Goal: Task Accomplishment & Management: Use online tool/utility

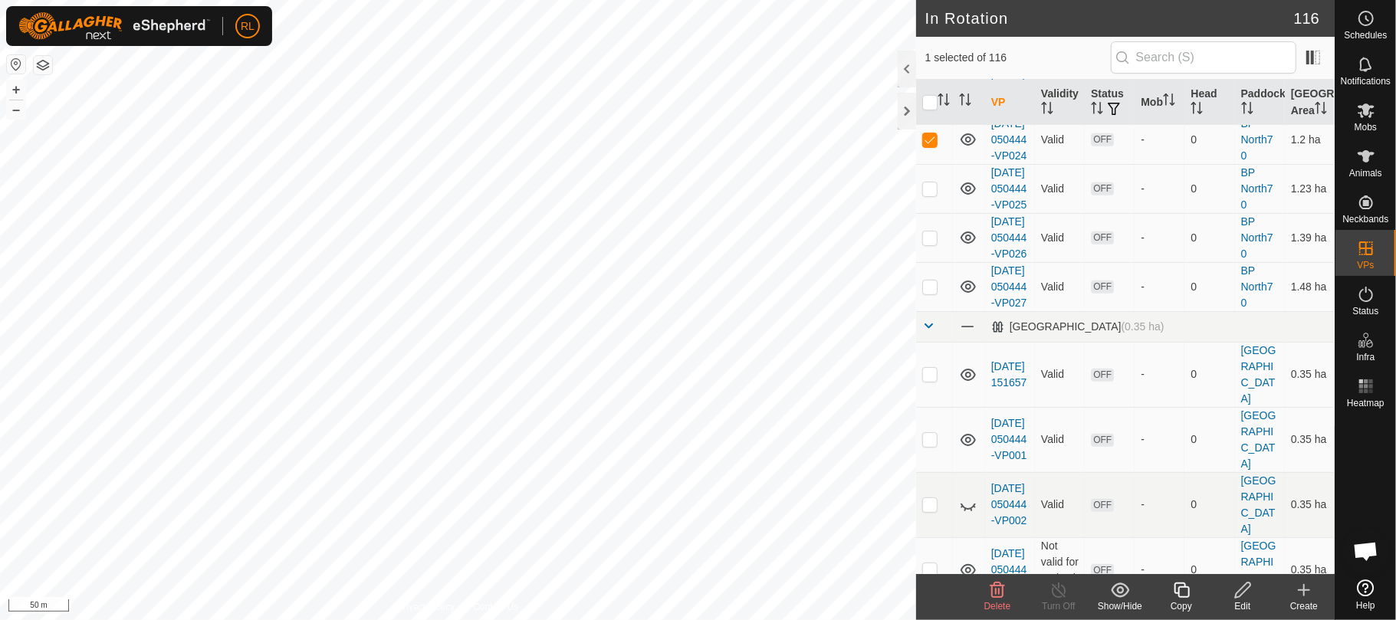
scroll to position [715, 0]
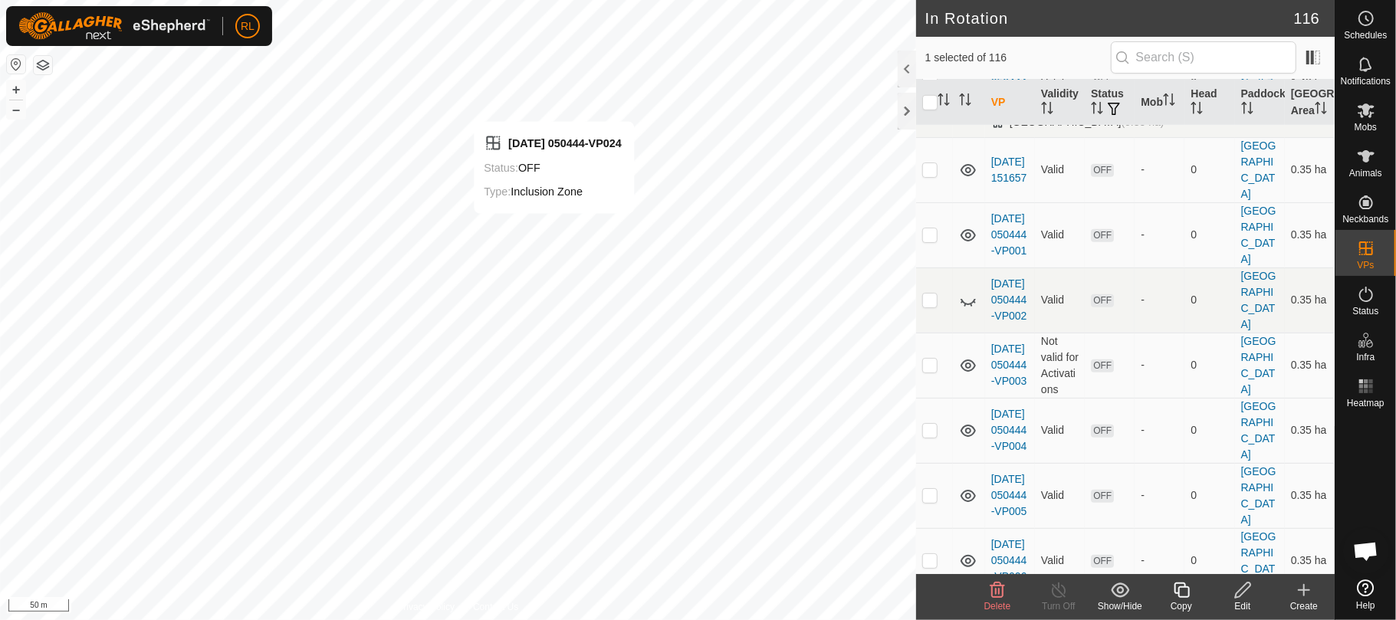
checkbox input "false"
checkbox input "true"
checkbox input "false"
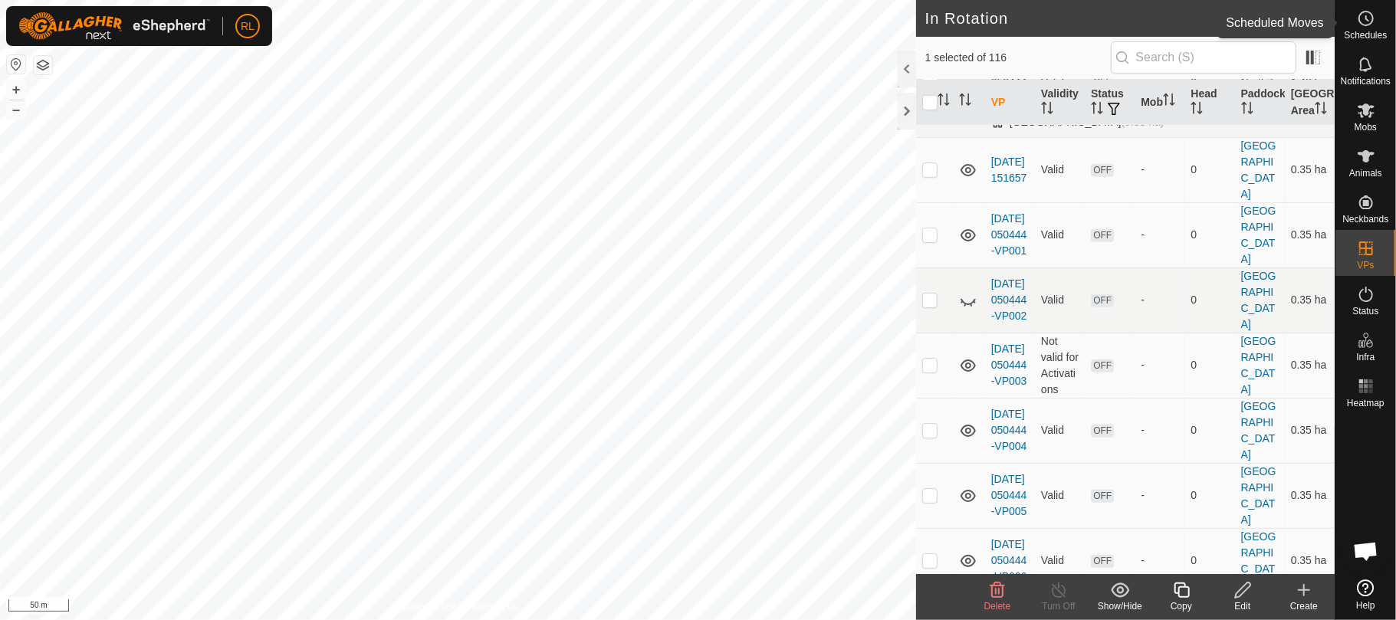
click at [1369, 26] on es-schedule-vp-svg-icon at bounding box center [1366, 18] width 28 height 25
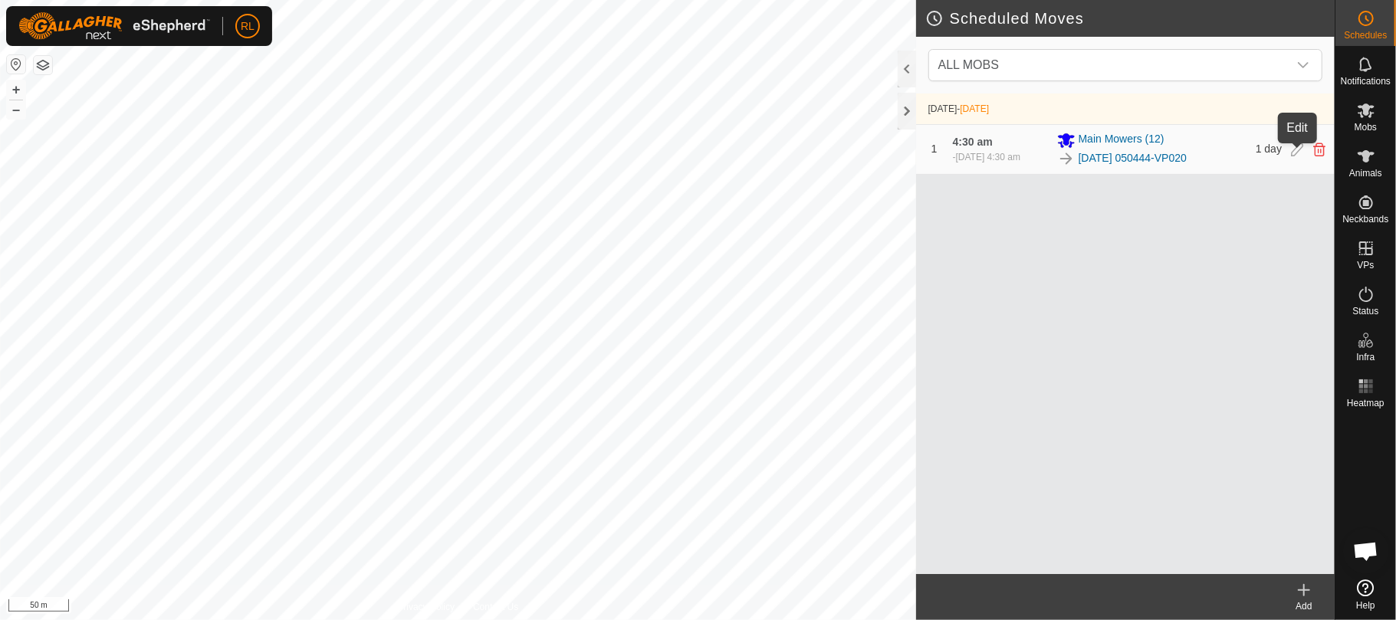
click at [1298, 148] on icon at bounding box center [1297, 150] width 12 height 14
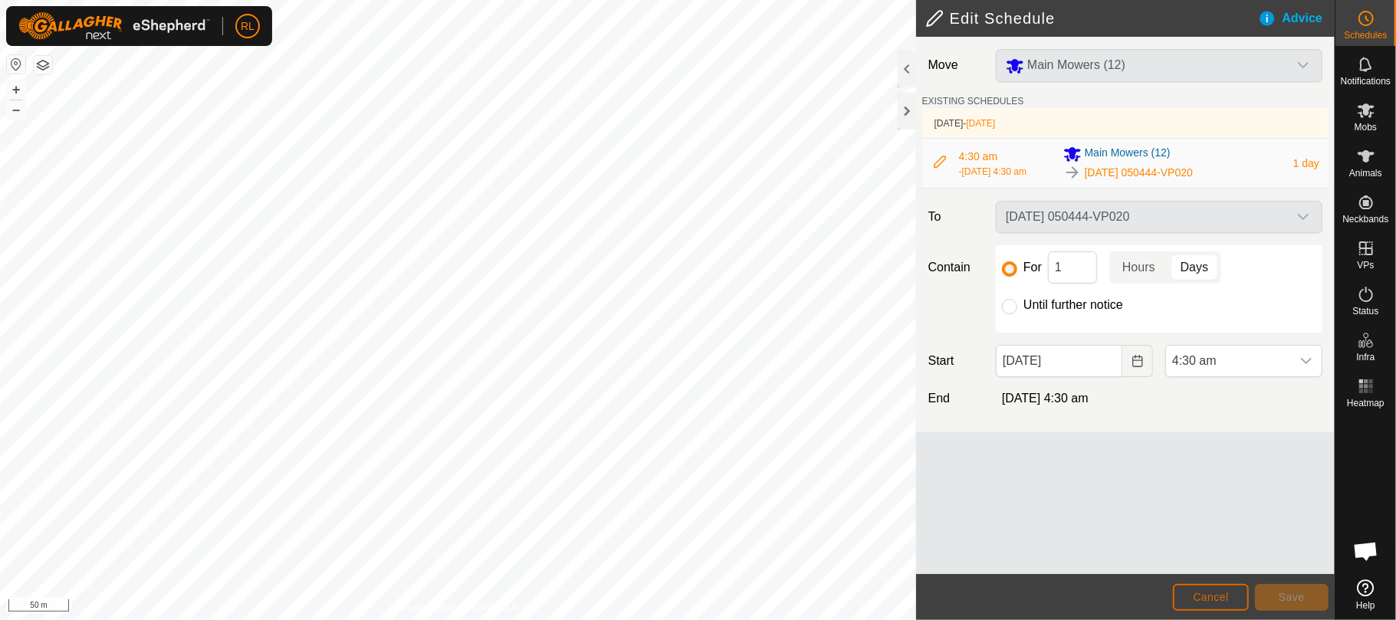
click at [1204, 604] on button "Cancel" at bounding box center [1211, 597] width 76 height 27
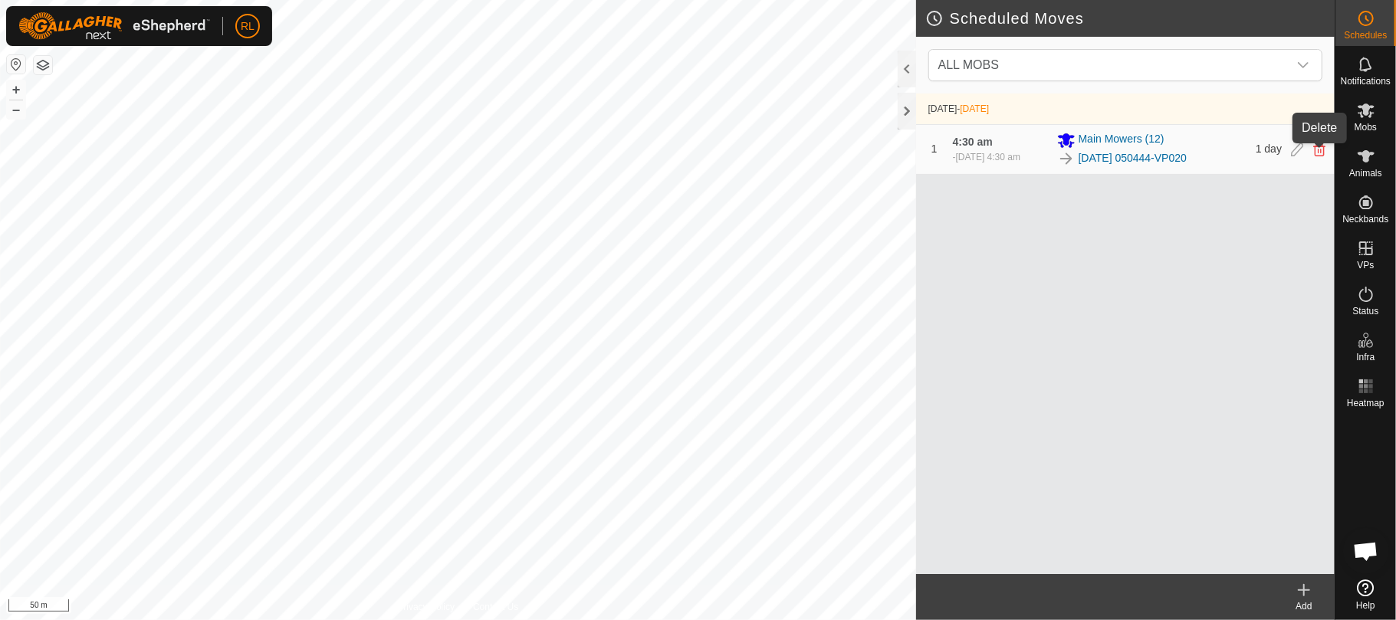
click at [1320, 153] on icon at bounding box center [1319, 150] width 12 height 14
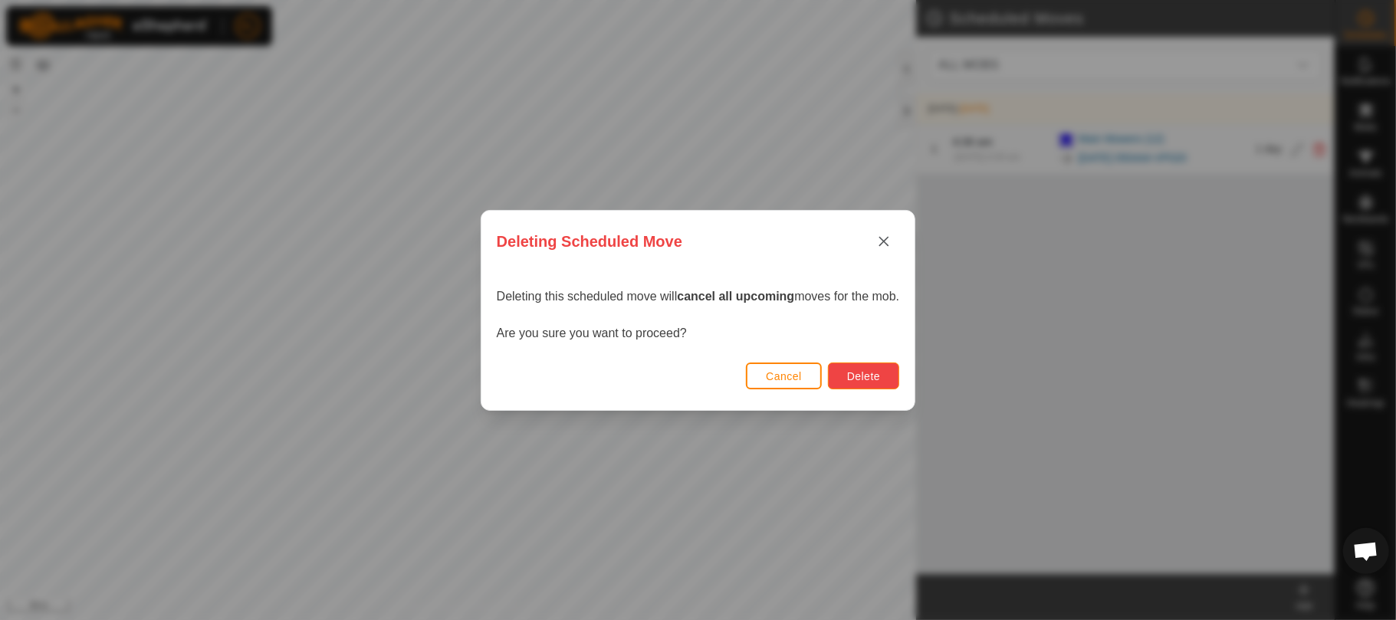
click at [876, 378] on span "Delete" at bounding box center [863, 376] width 33 height 12
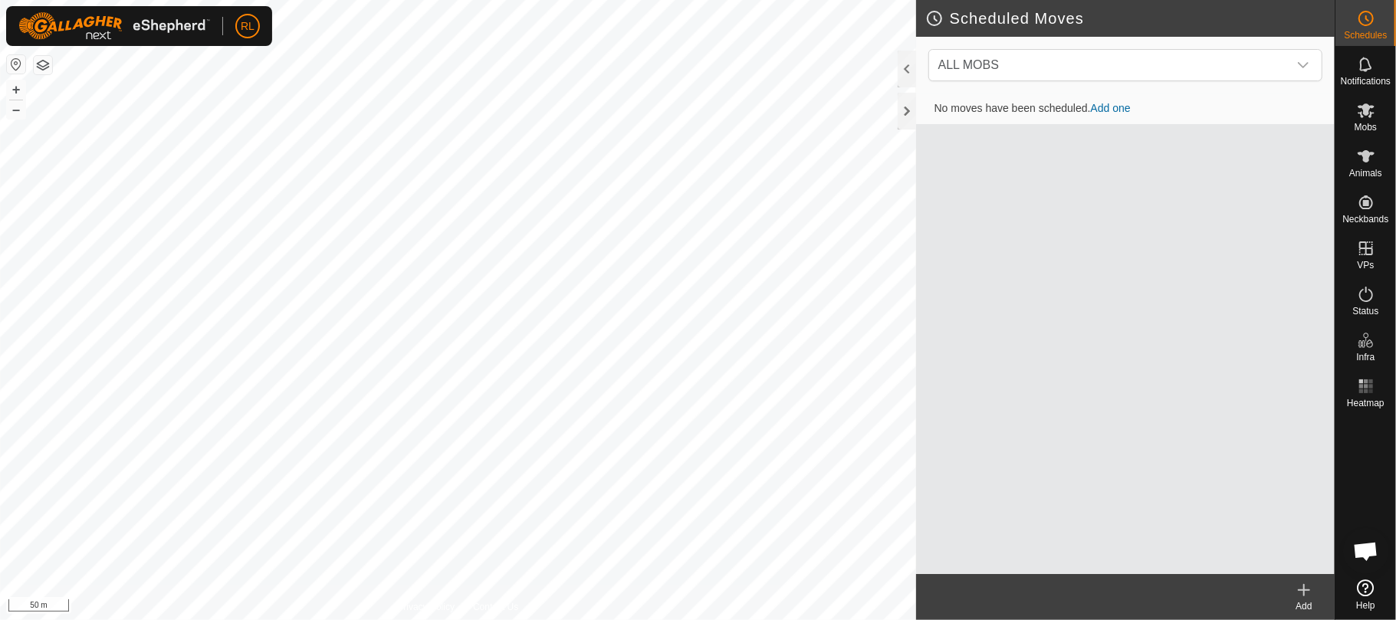
click at [1108, 106] on link "Add one" at bounding box center [1111, 108] width 40 height 12
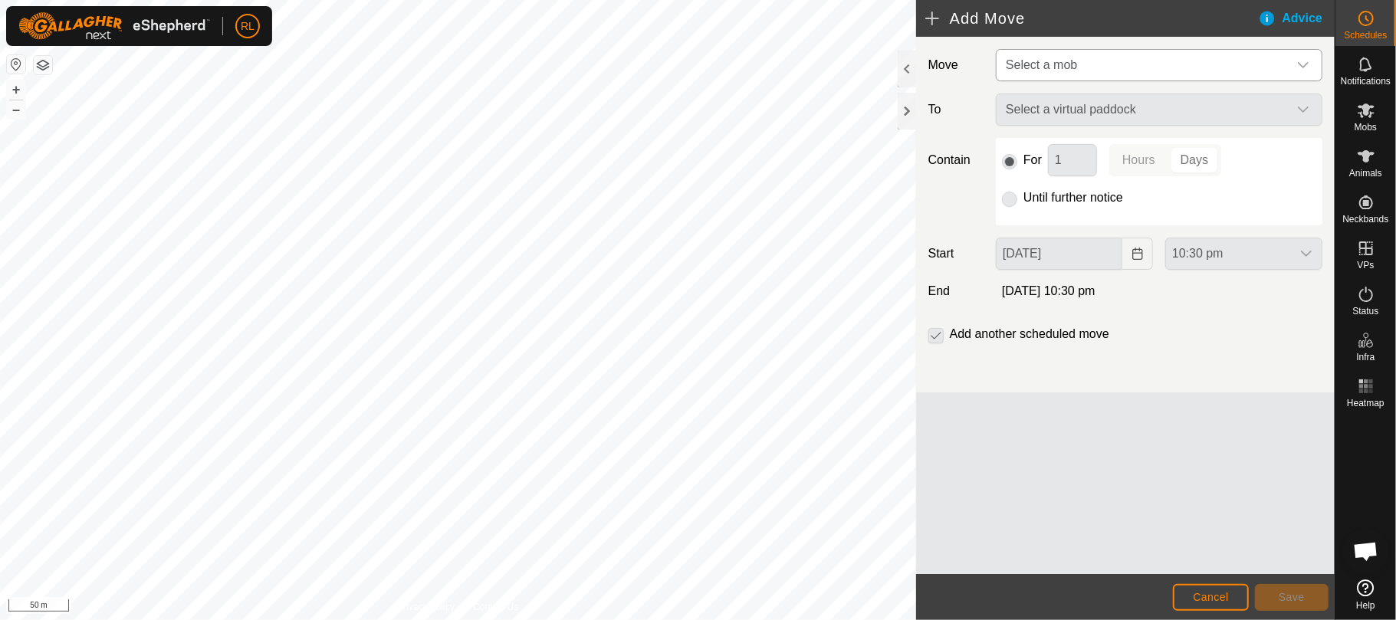
click at [1142, 72] on span "Select a mob" at bounding box center [1144, 65] width 288 height 31
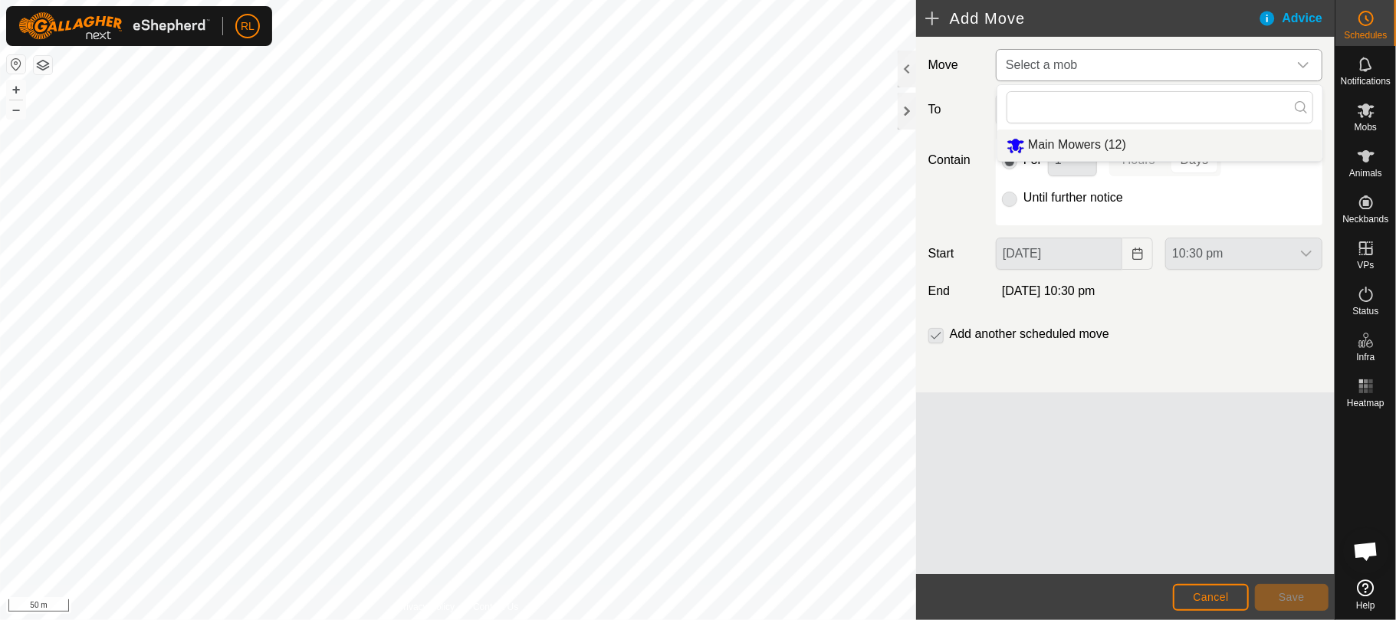
click at [1053, 144] on li "Main Mowers (12)" at bounding box center [1159, 145] width 325 height 31
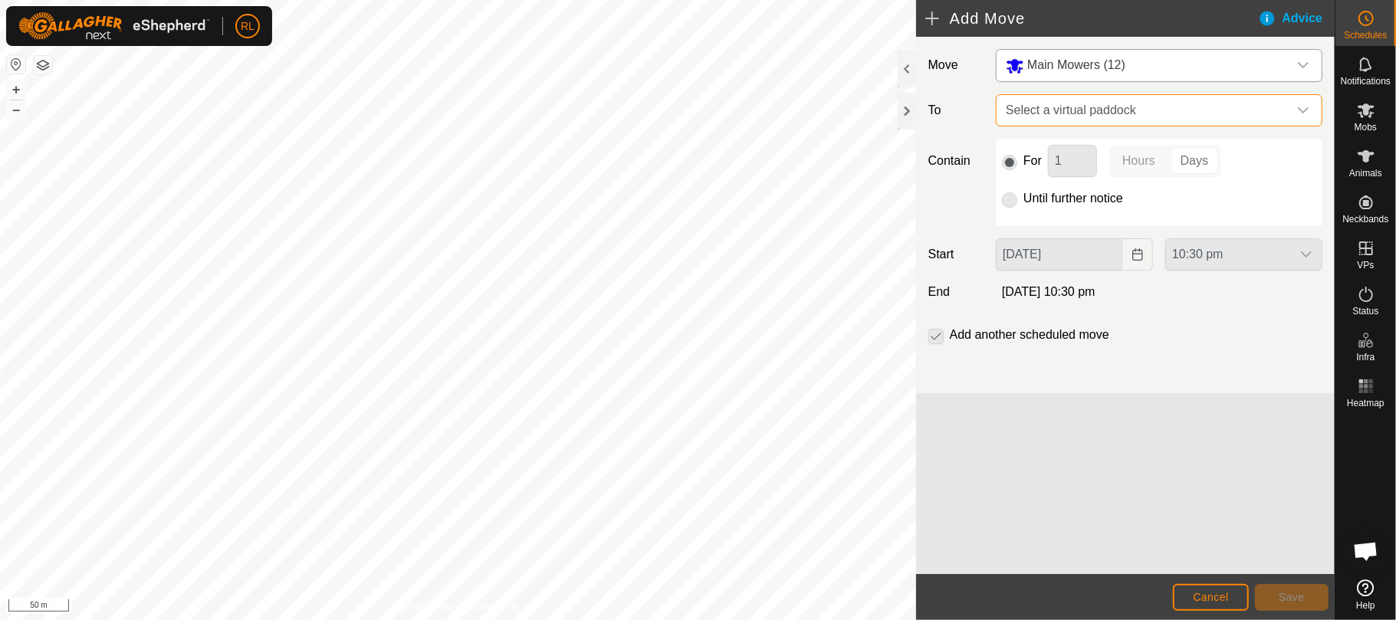
click at [1077, 110] on span "Select a virtual paddock" at bounding box center [1144, 110] width 288 height 31
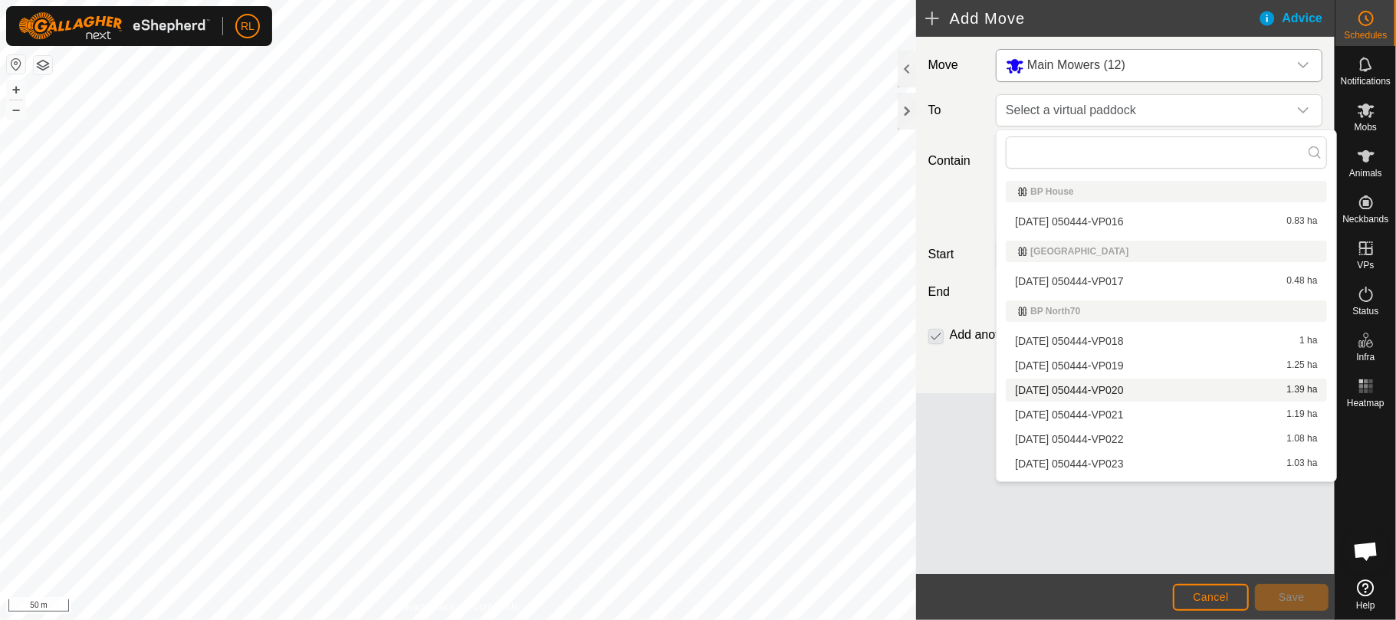
click at [1072, 393] on li "[DATE] 050444-VP020 1.39 ha" at bounding box center [1166, 390] width 320 height 23
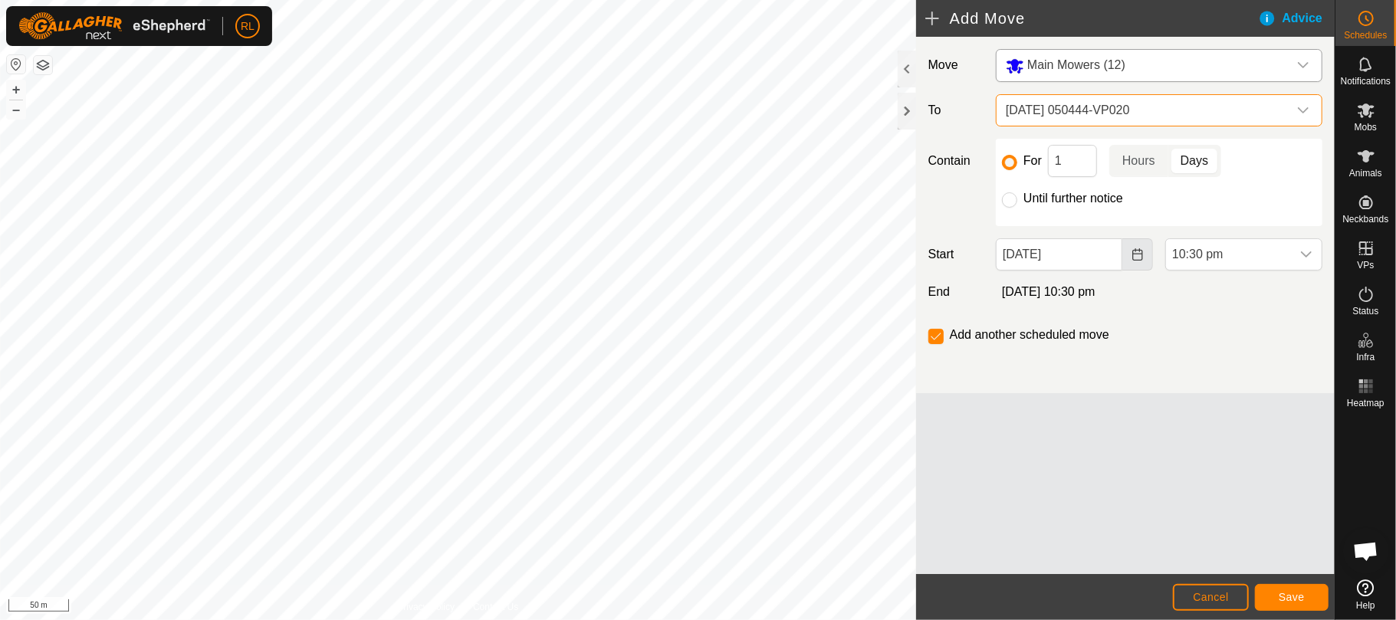
click at [1132, 255] on icon "Choose Date" at bounding box center [1138, 254] width 12 height 12
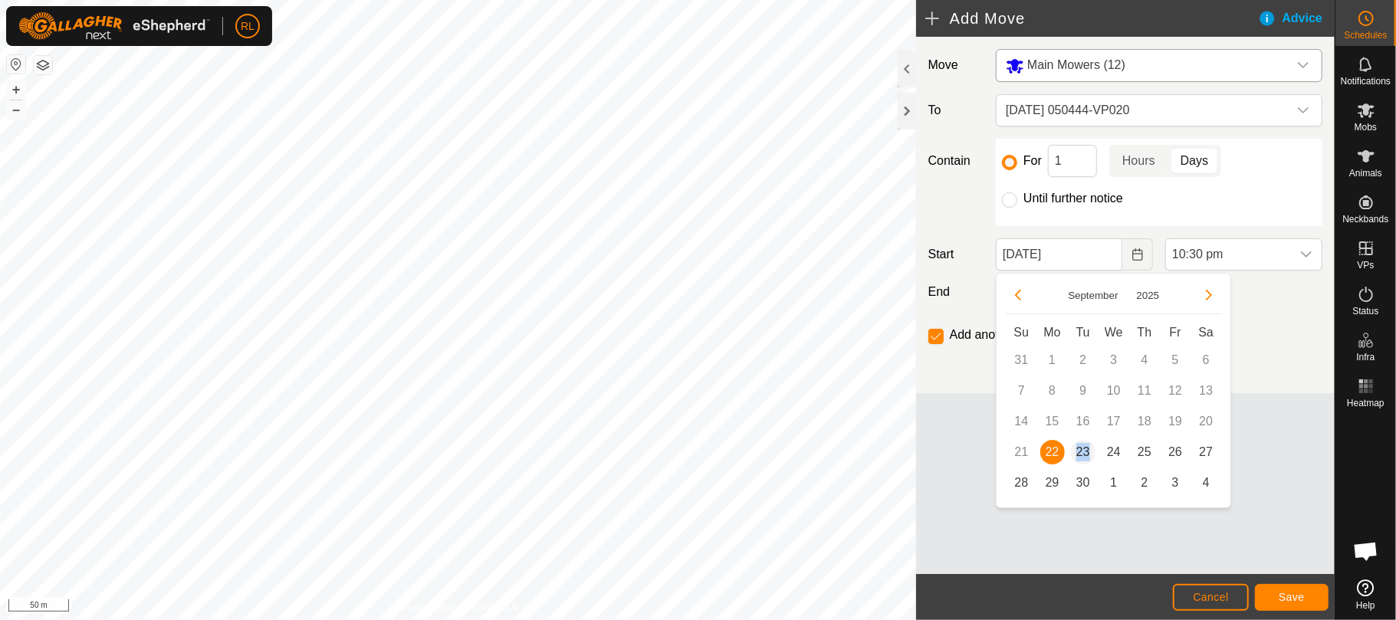
click at [1080, 451] on span "23" at bounding box center [1083, 452] width 25 height 25
type input "[DATE]"
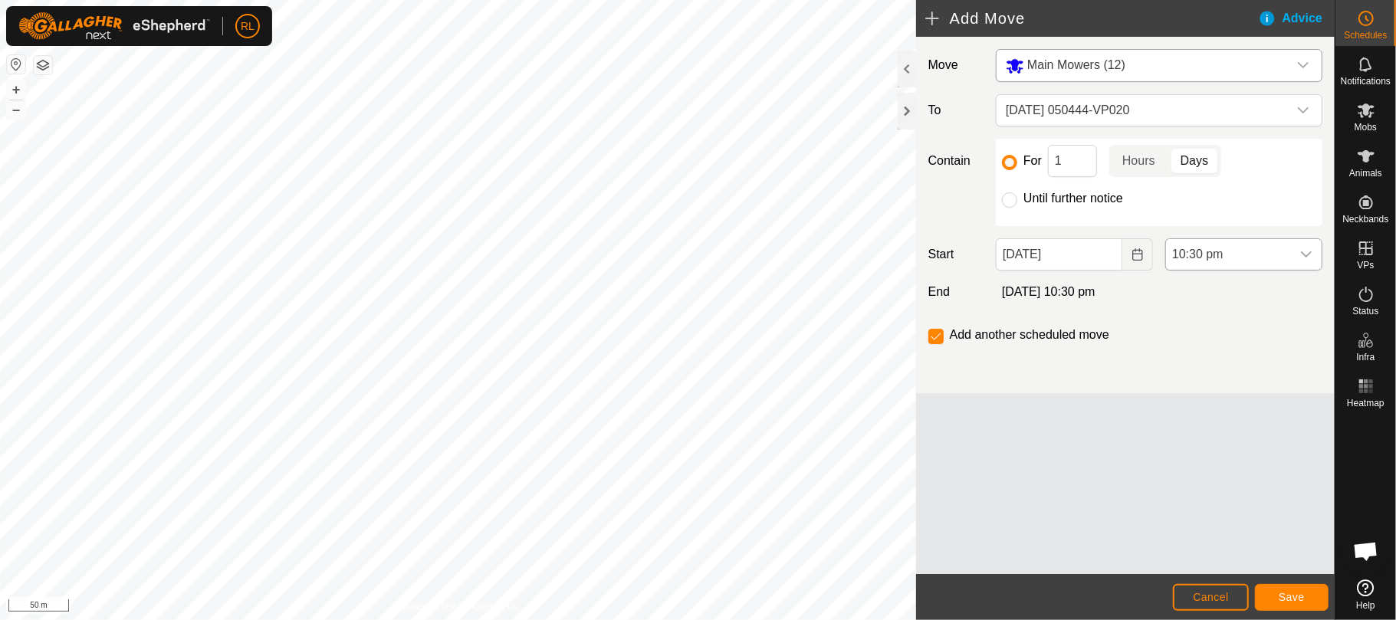
click at [1300, 258] on icon "dropdown trigger" at bounding box center [1306, 254] width 12 height 12
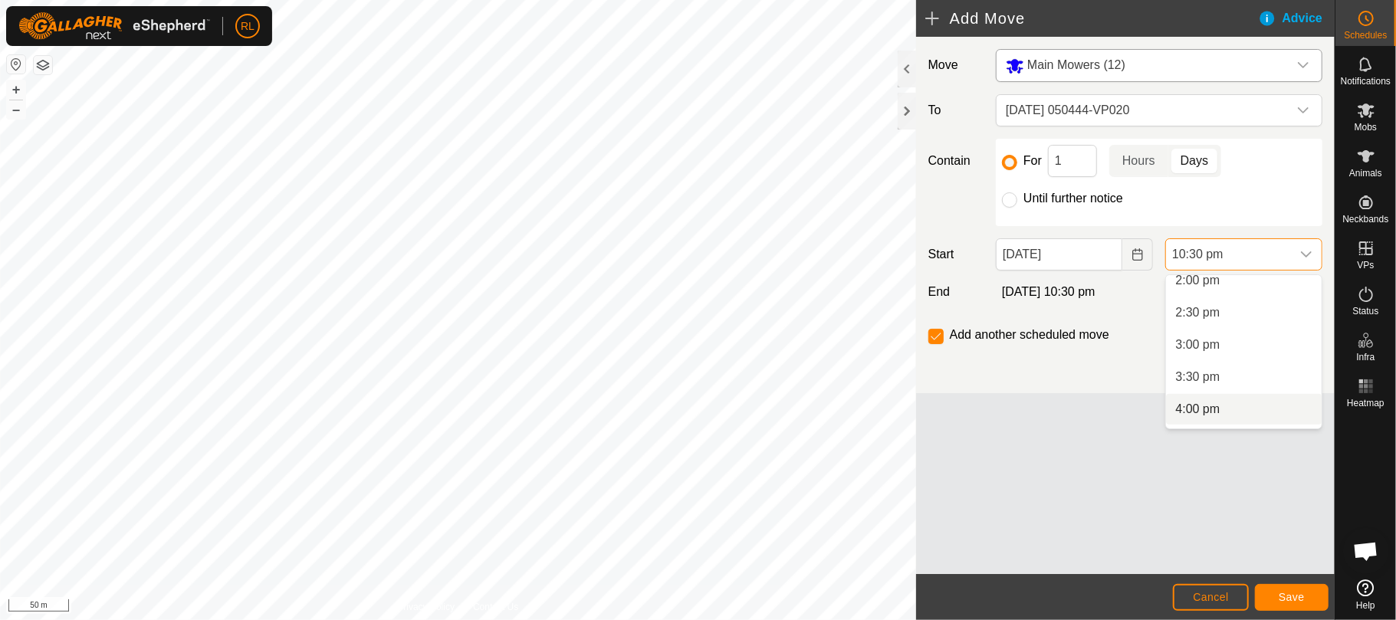
scroll to position [196, 0]
click at [1207, 374] on li "4:30 am" at bounding box center [1244, 384] width 156 height 31
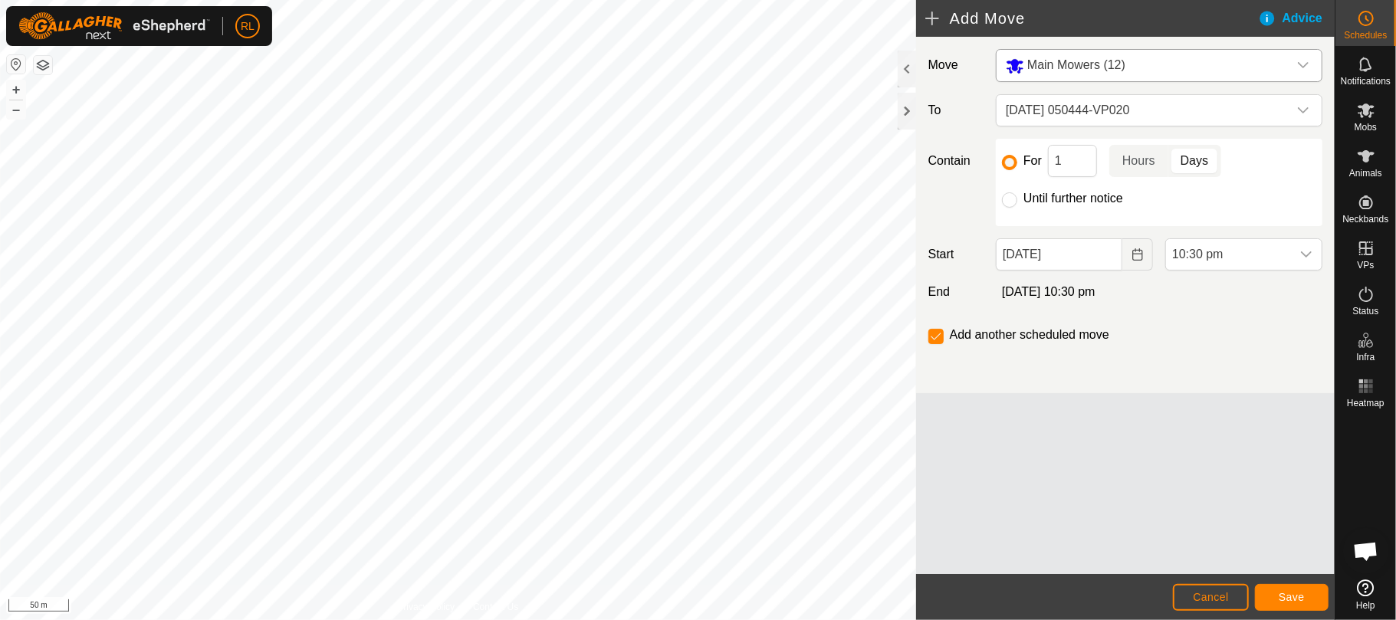
scroll to position [1326, 0]
click at [1277, 596] on button "Save" at bounding box center [1292, 597] width 74 height 27
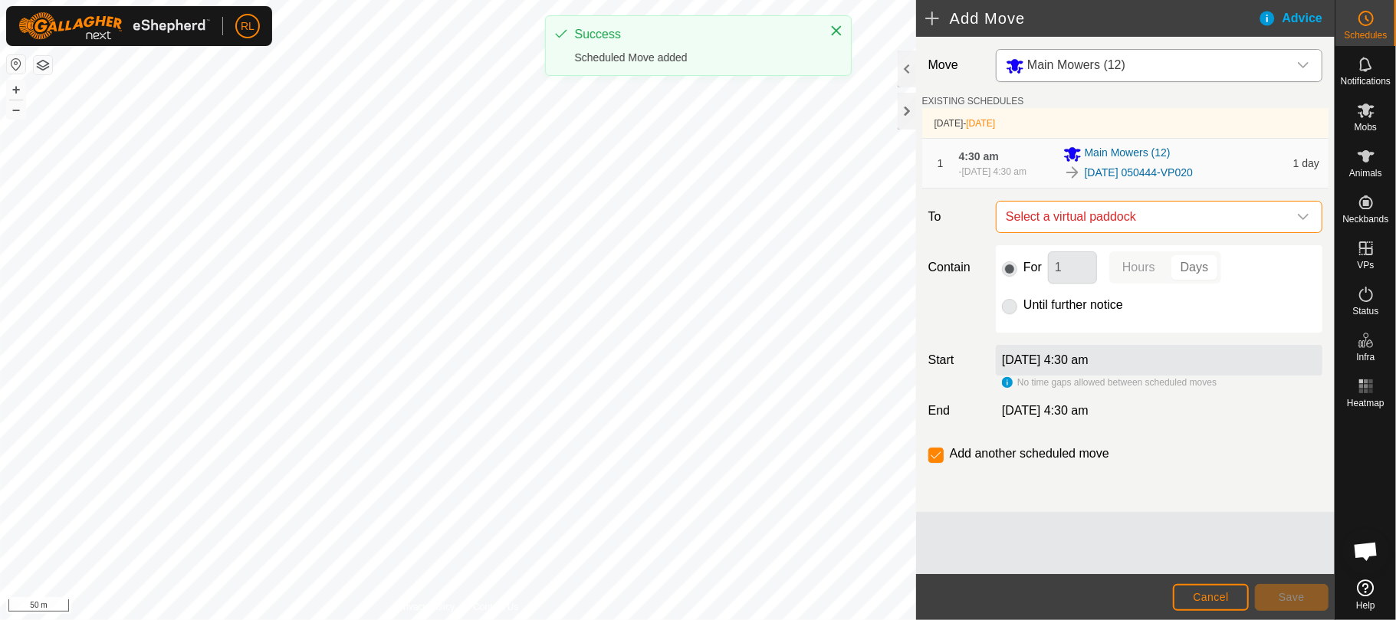
click at [1132, 222] on span "Select a virtual paddock" at bounding box center [1144, 217] width 288 height 31
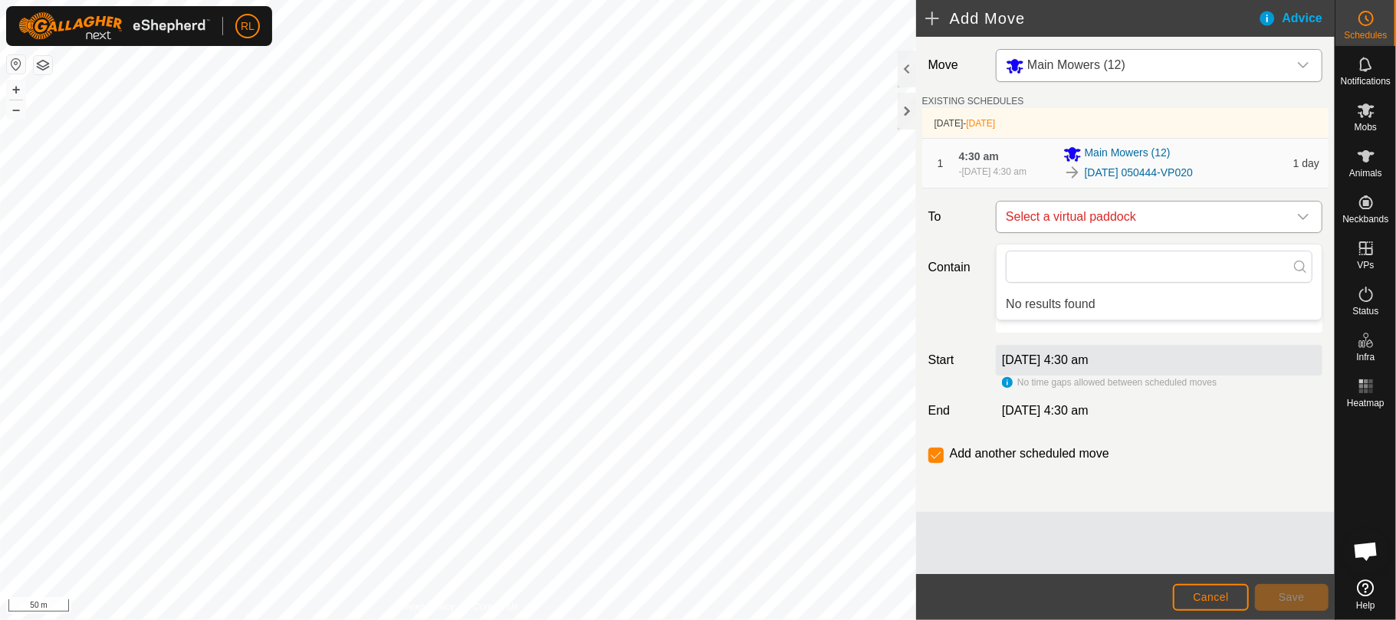
click at [1132, 222] on span "Select a virtual paddock" at bounding box center [1144, 217] width 288 height 31
click at [1304, 20] on div "Advice" at bounding box center [1296, 18] width 77 height 18
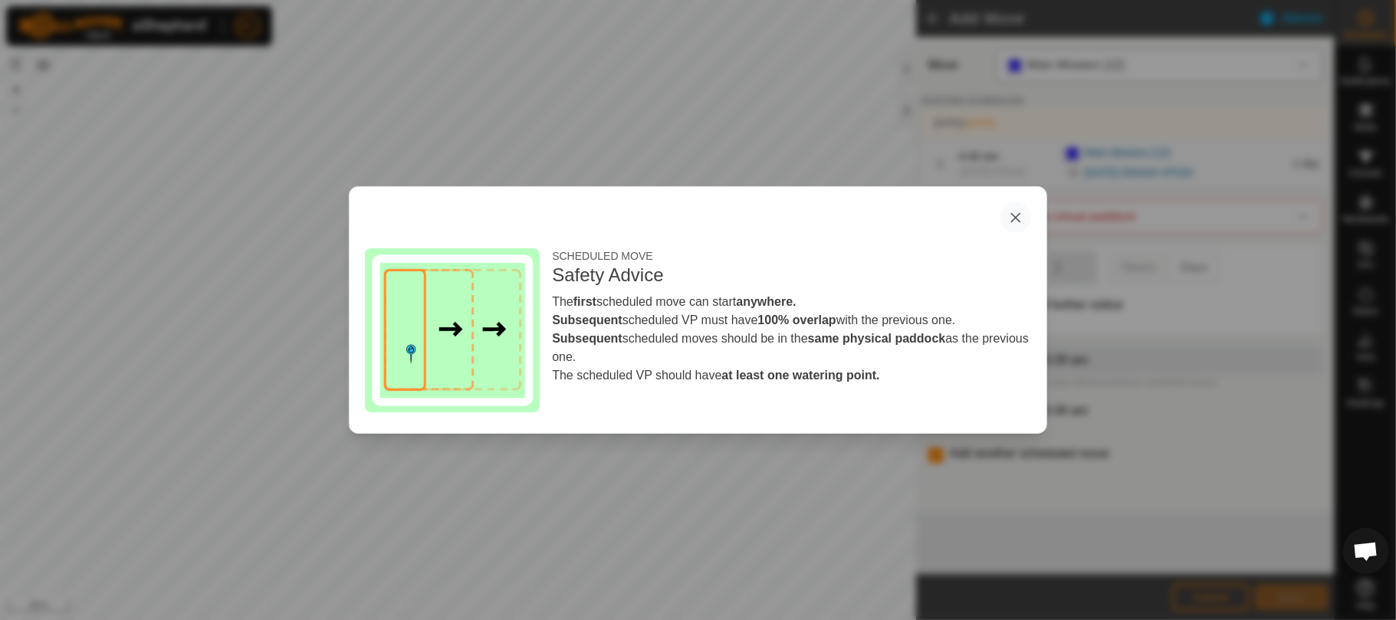
click at [1016, 213] on button "button" at bounding box center [1016, 217] width 31 height 31
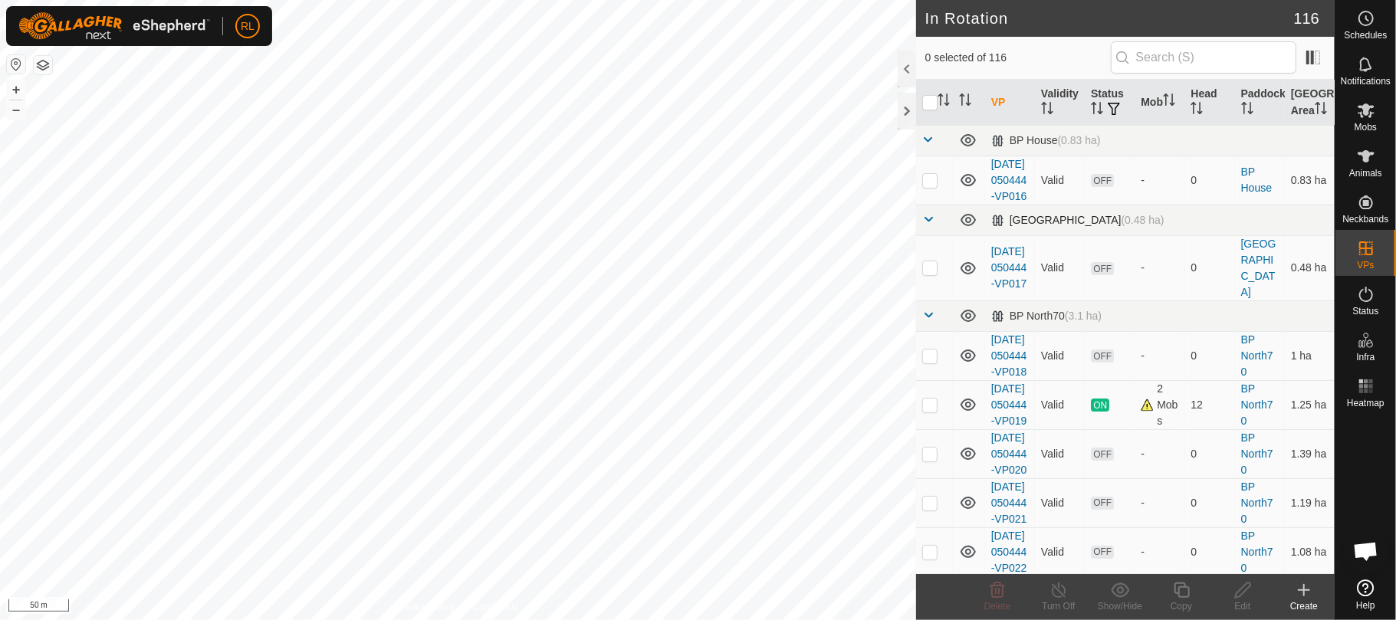
checkbox input "true"
checkbox input "false"
click at [1366, 113] on icon at bounding box center [1366, 111] width 17 height 15
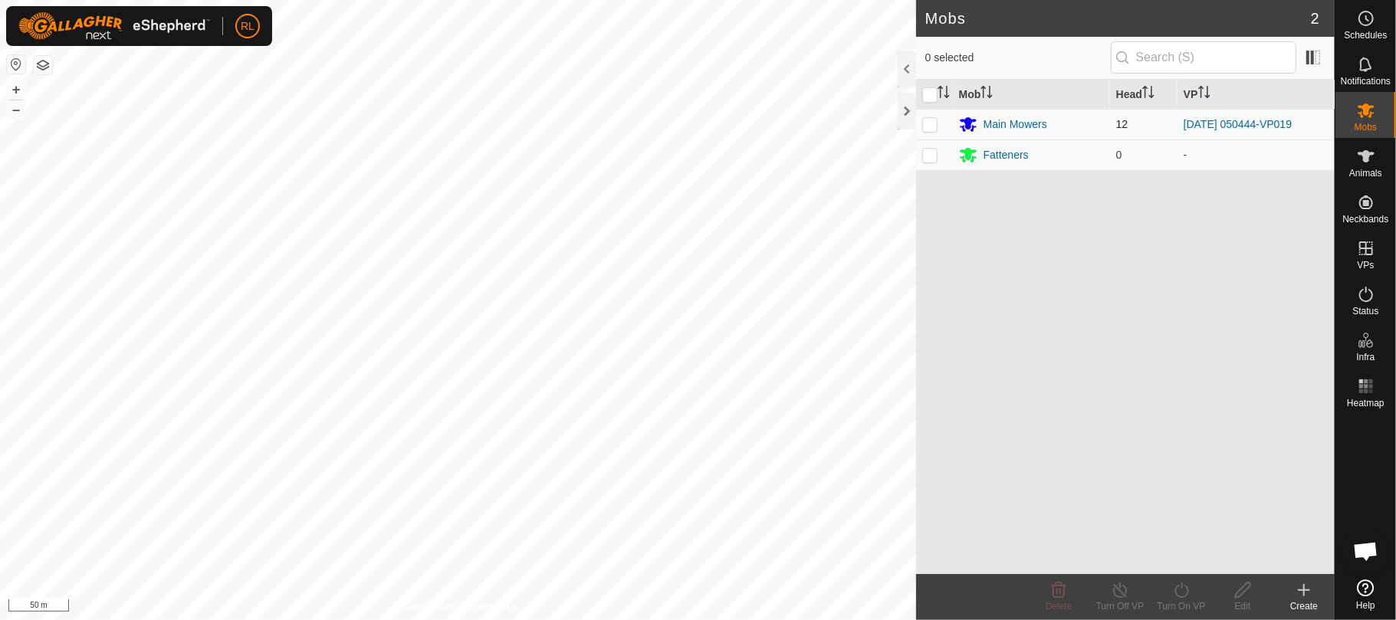
click at [926, 123] on p-checkbox at bounding box center [929, 124] width 15 height 12
checkbox input "true"
click at [1179, 587] on icon at bounding box center [1181, 590] width 19 height 18
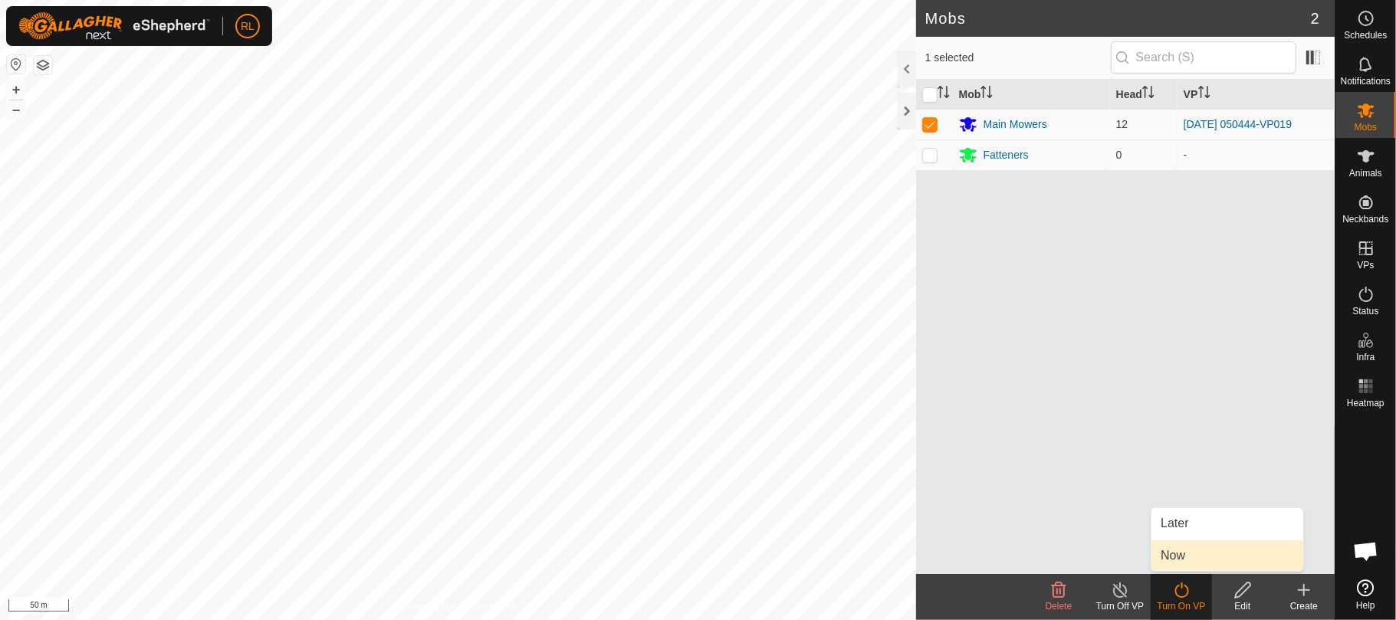
click at [1172, 559] on link "Now" at bounding box center [1228, 556] width 152 height 31
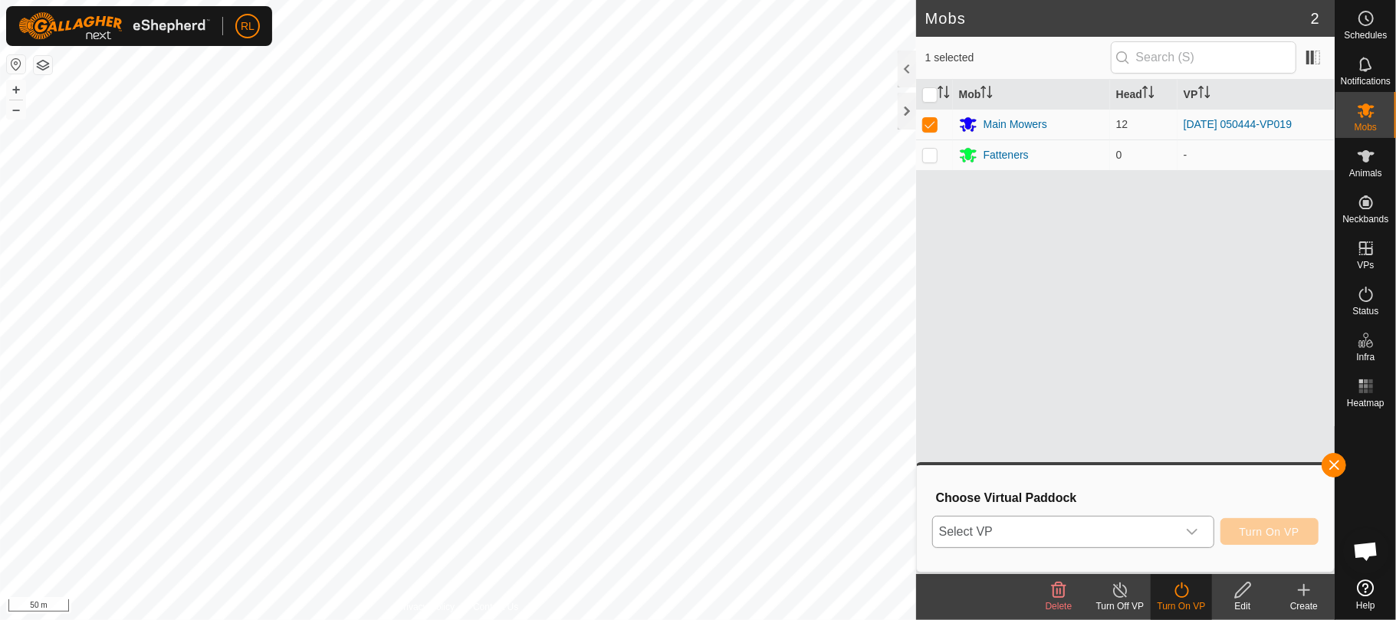
click at [1157, 537] on span "Select VP" at bounding box center [1055, 532] width 244 height 31
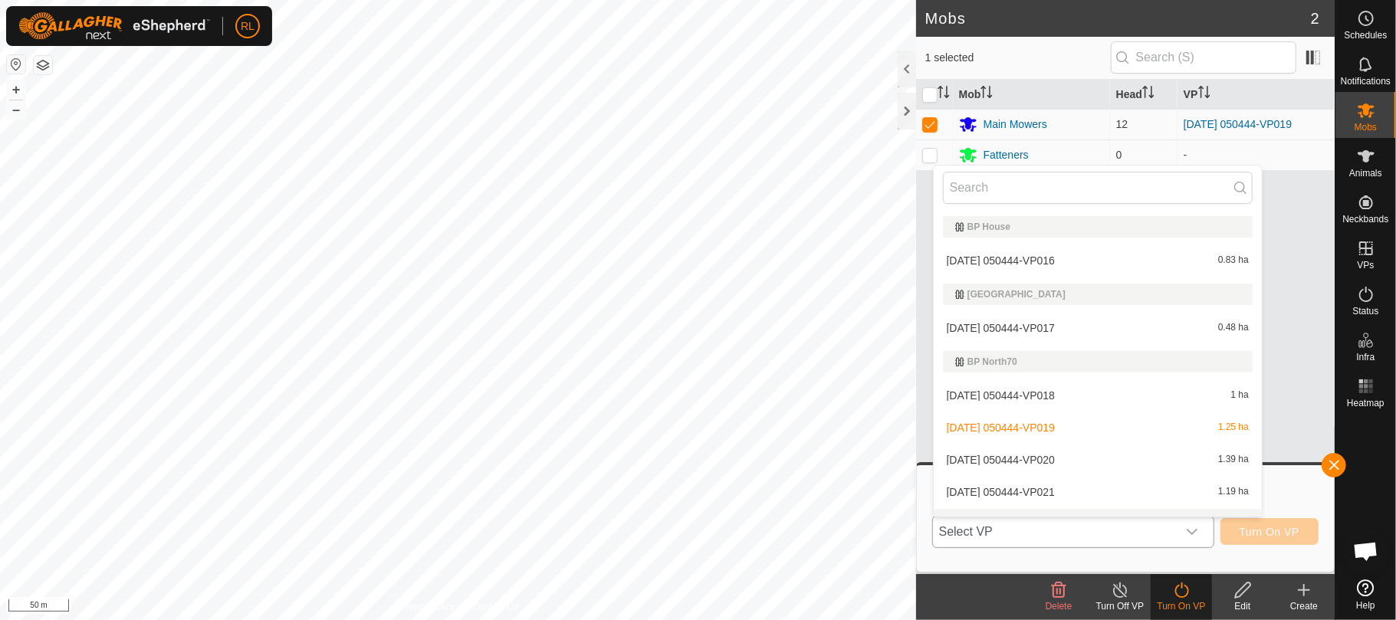
scroll to position [23, 0]
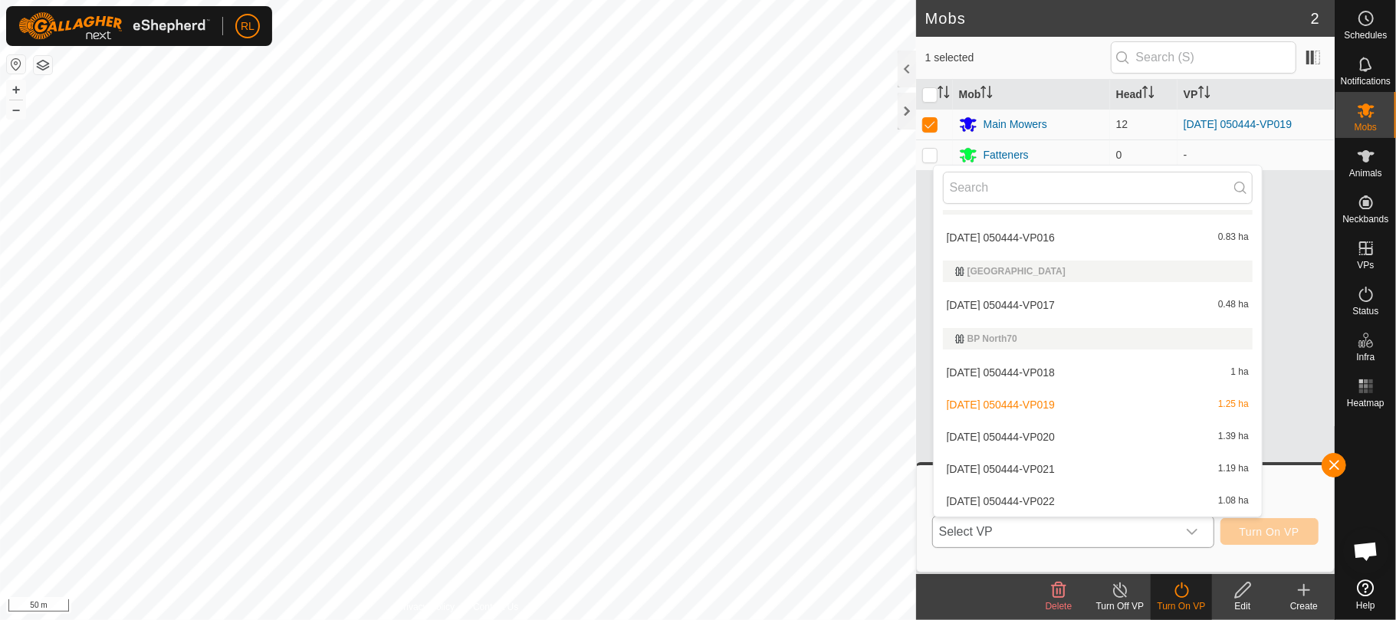
click at [1047, 439] on li "[DATE] 050444-VP020 1.39 ha" at bounding box center [1098, 437] width 328 height 31
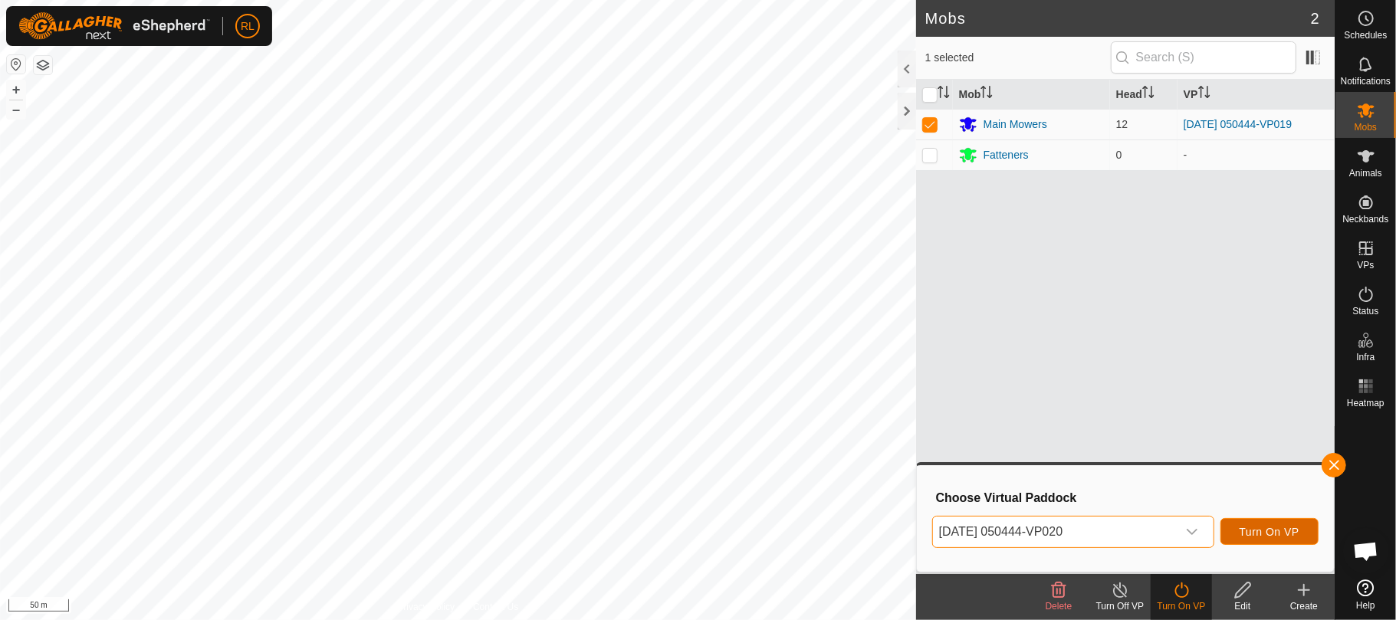
click at [1258, 532] on span "Turn On VP" at bounding box center [1270, 532] width 60 height 12
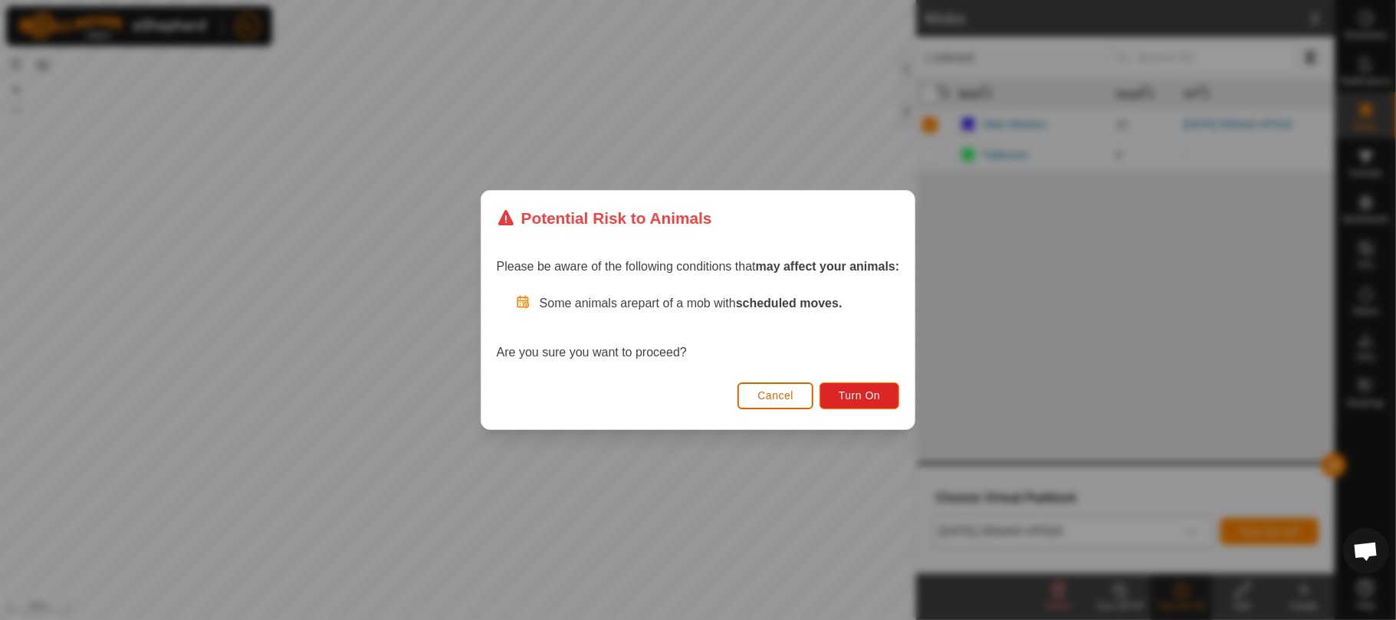
click at [780, 397] on span "Cancel" at bounding box center [775, 395] width 36 height 12
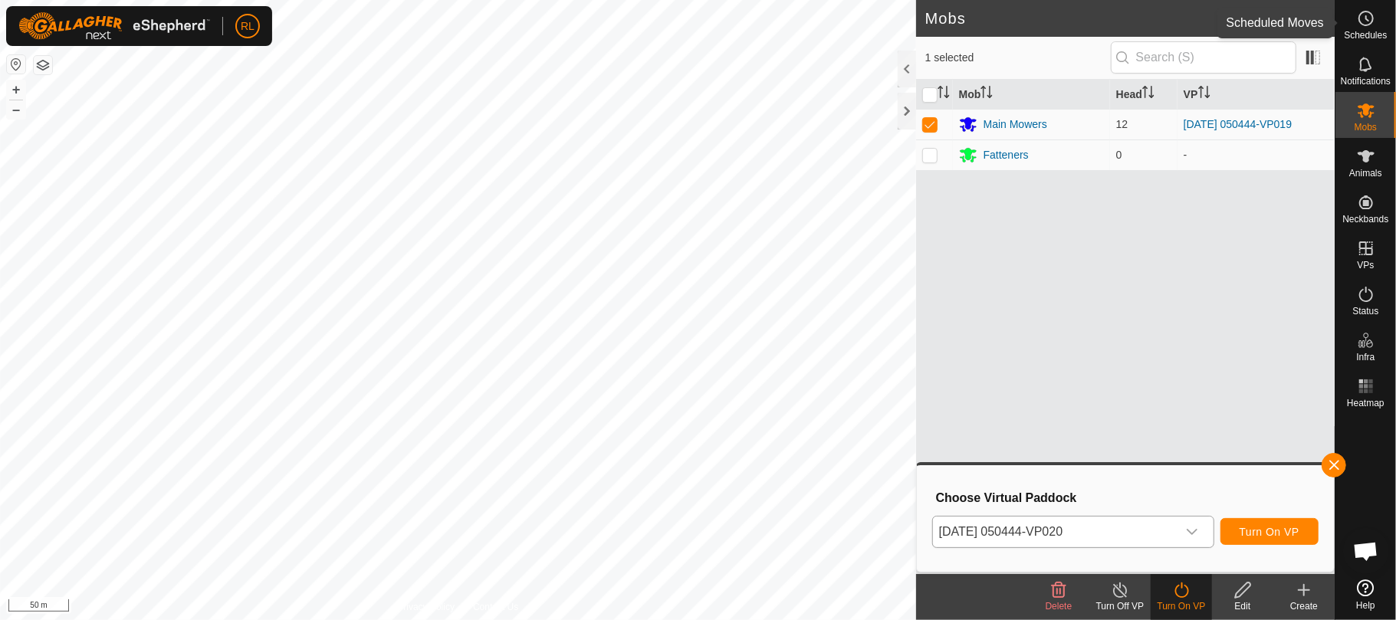
click at [1375, 20] on es-schedule-vp-svg-icon at bounding box center [1366, 18] width 28 height 25
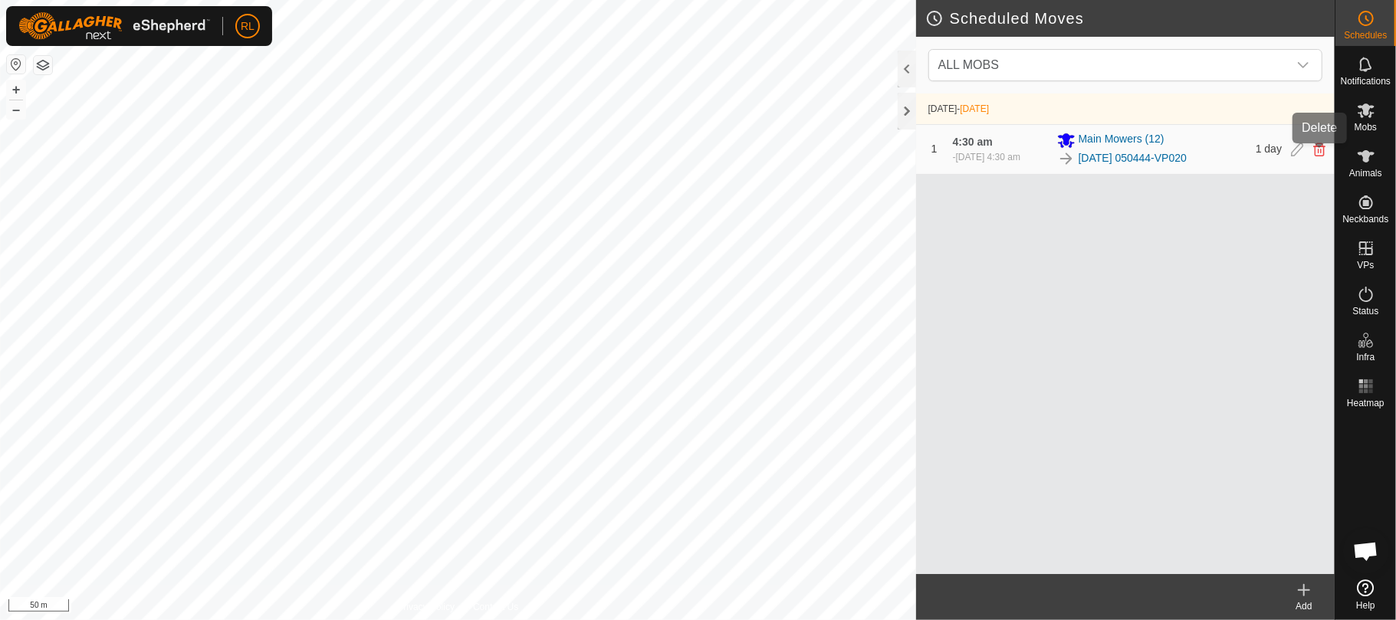
click at [1320, 151] on icon at bounding box center [1319, 150] width 12 height 14
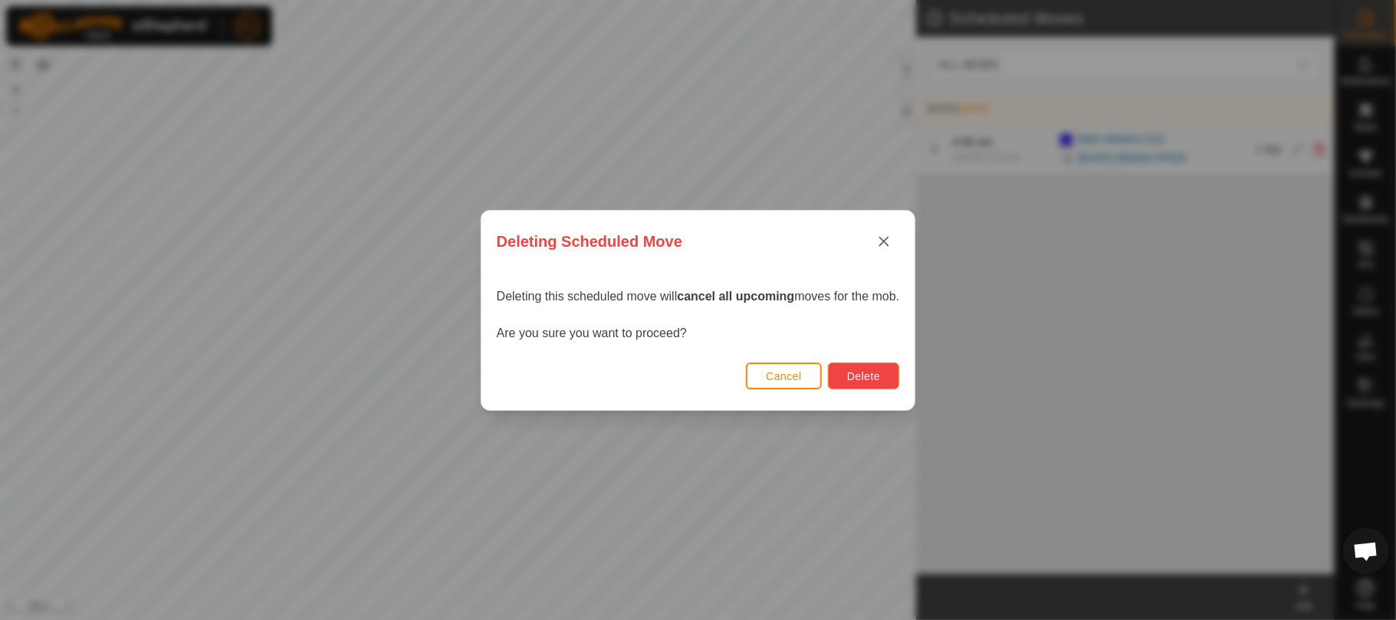
click at [862, 374] on span "Delete" at bounding box center [863, 376] width 33 height 12
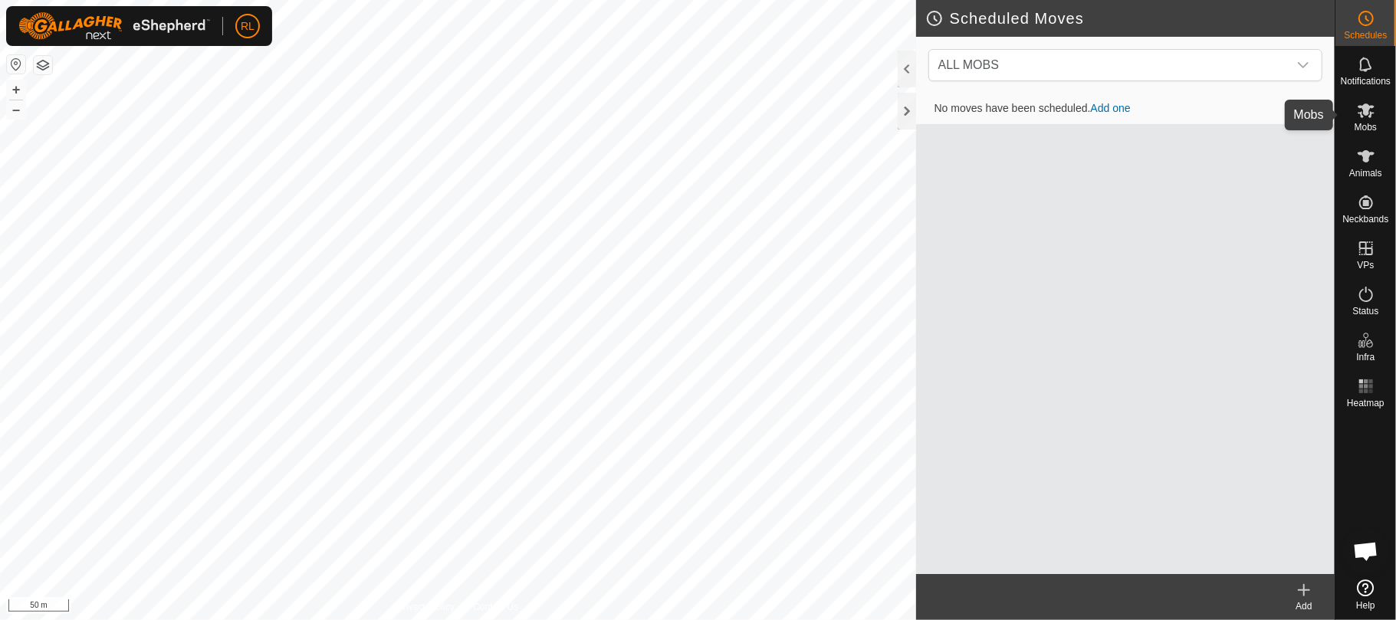
click at [1368, 113] on icon at bounding box center [1366, 111] width 17 height 15
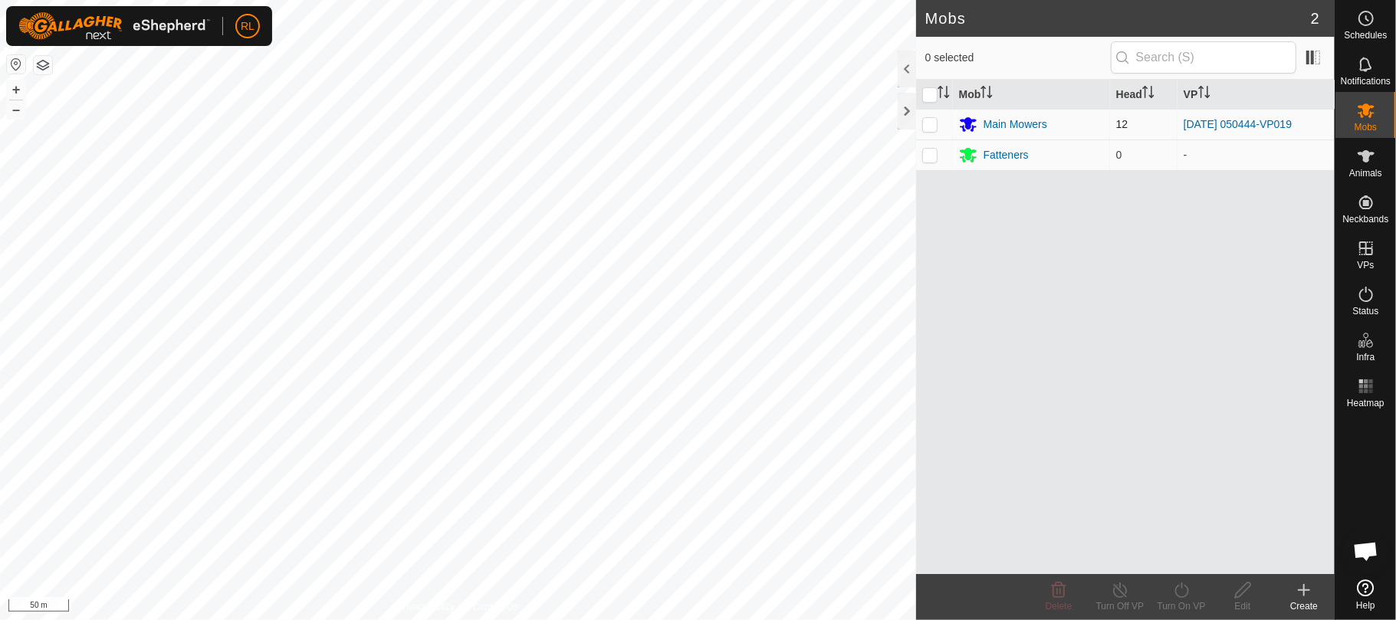
click at [928, 126] on p-checkbox at bounding box center [929, 124] width 15 height 12
checkbox input "true"
click at [1184, 587] on icon at bounding box center [1181, 590] width 19 height 18
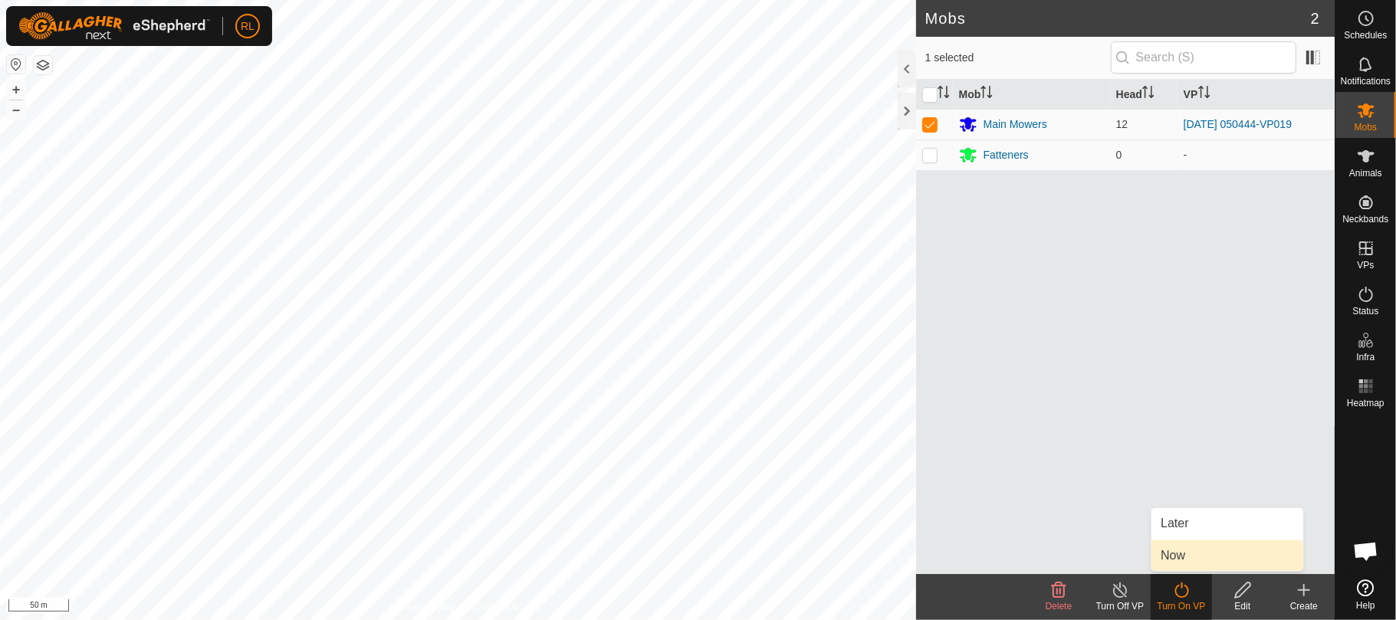
click at [1200, 556] on link "Now" at bounding box center [1228, 556] width 152 height 31
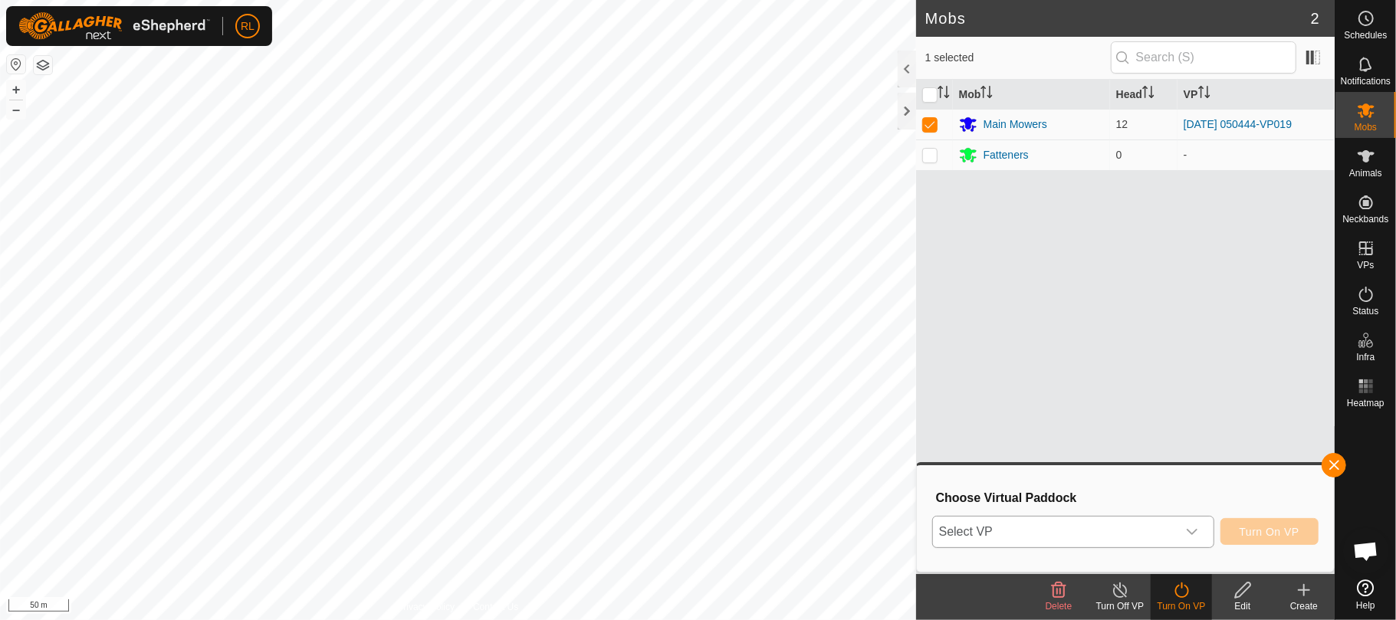
click at [1187, 531] on icon "dropdown trigger" at bounding box center [1192, 532] width 12 height 12
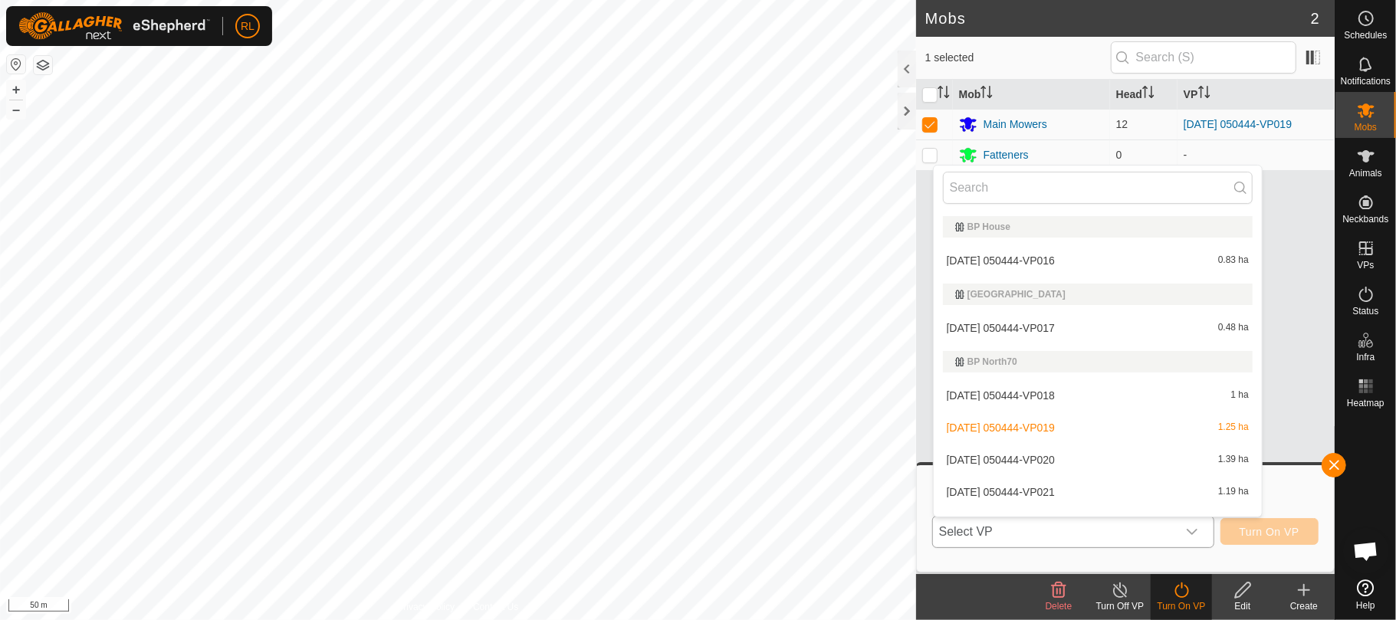
scroll to position [23, 0]
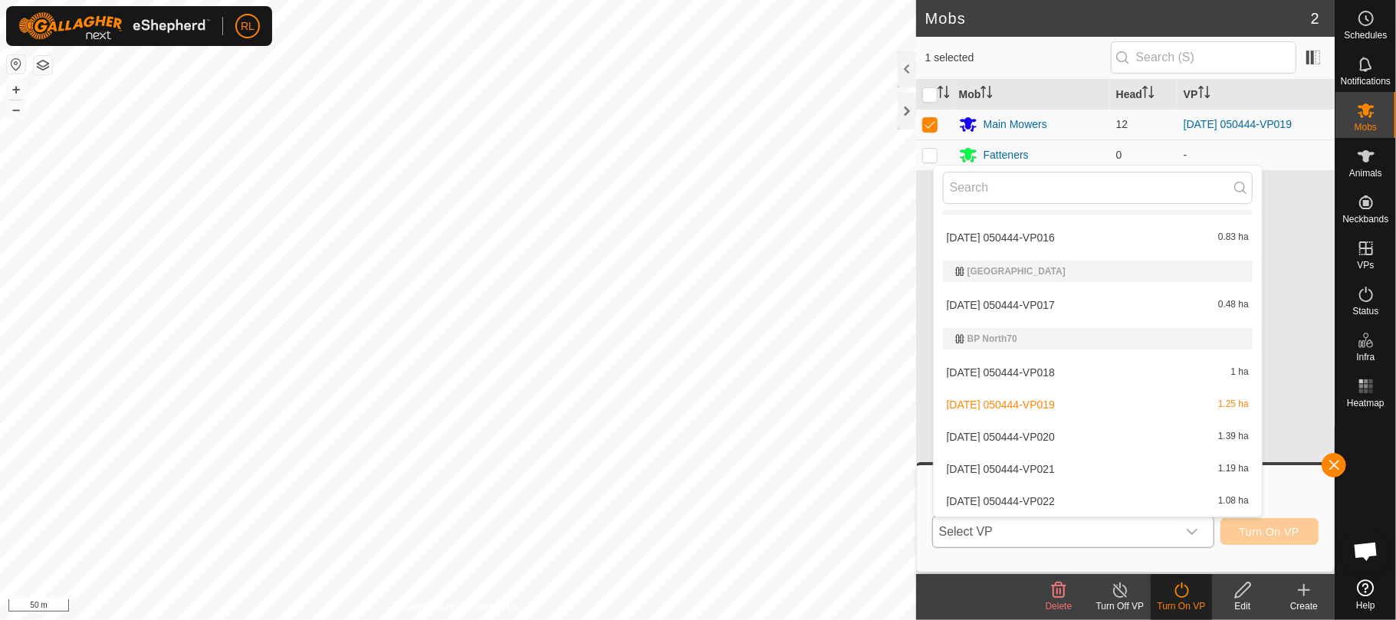
click at [1066, 439] on li "[DATE] 050444-VP020 1.39 ha" at bounding box center [1098, 437] width 328 height 31
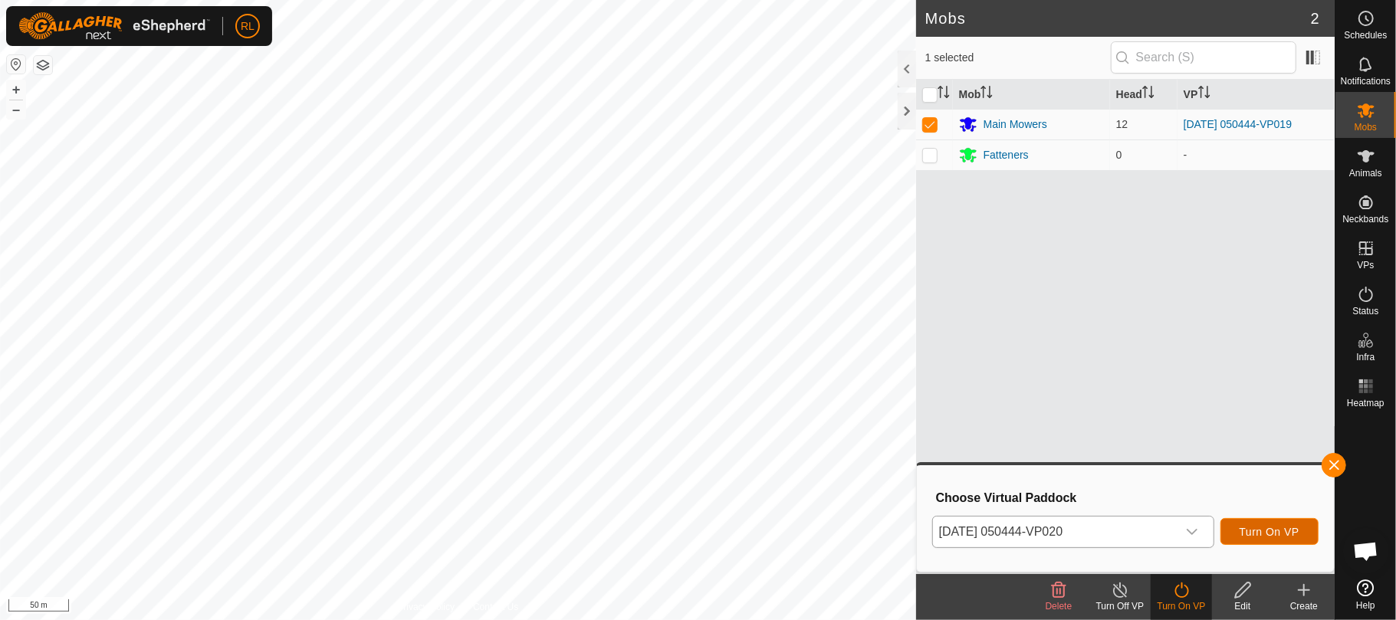
click at [1260, 531] on span "Turn On VP" at bounding box center [1270, 532] width 60 height 12
